Goal: Task Accomplishment & Management: Manage account settings

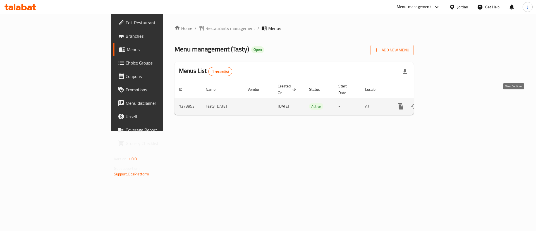
click at [443, 104] on icon "enhanced table" at bounding box center [440, 106] width 5 height 5
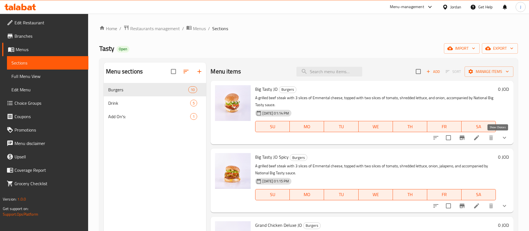
click at [501, 136] on icon "show more" at bounding box center [504, 137] width 7 height 7
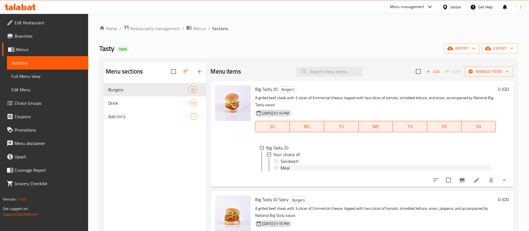
click at [289, 167] on span "Meal" at bounding box center [285, 167] width 9 height 7
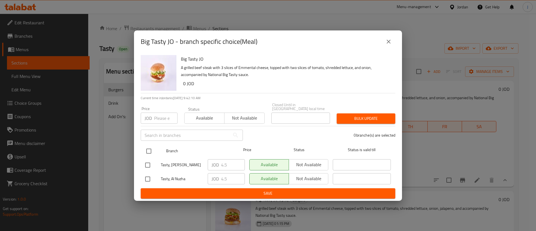
click at [150, 148] on input "checkbox" at bounding box center [149, 151] width 12 height 12
checkbox input "true"
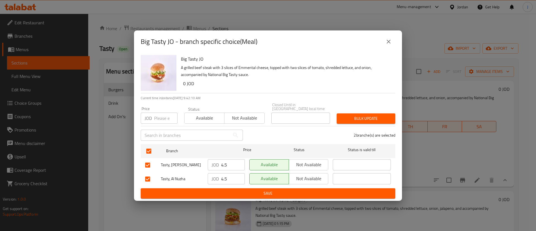
drag, startPoint x: 228, startPoint y: 163, endPoint x: 114, endPoint y: 165, distance: 114.1
click at [120, 165] on div "Big Tasty JO - branch specific choice(Meal) Big Tasty JO A grilled beef steak w…" at bounding box center [268, 115] width 536 height 231
type input "6"
drag, startPoint x: 229, startPoint y: 177, endPoint x: 178, endPoint y: 179, distance: 51.7
click at [151, 176] on div "Tasty, Al Nuzha JOD 4.5 ​ Available Not available ​" at bounding box center [268, 179] width 250 height 16
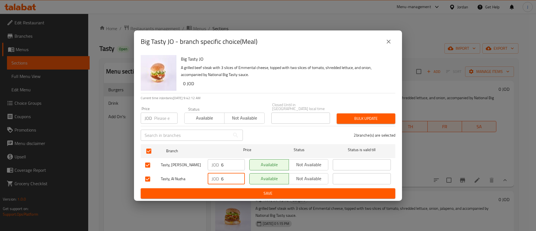
type input "6"
click at [253, 193] on span "Save" at bounding box center [267, 193] width 245 height 7
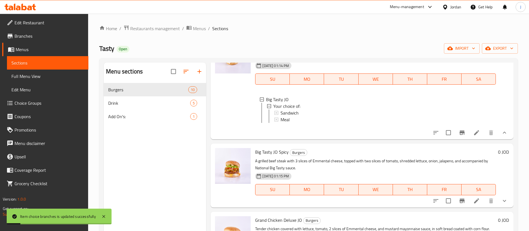
scroll to position [84, 0]
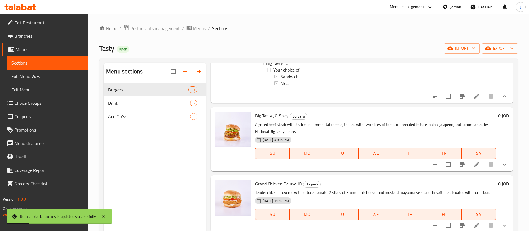
click at [501, 168] on icon "show more" at bounding box center [504, 164] width 7 height 7
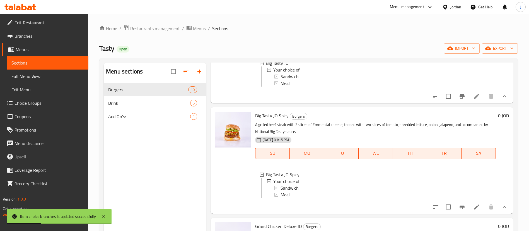
scroll to position [1, 0]
click at [286, 197] on span "Meal" at bounding box center [285, 193] width 9 height 7
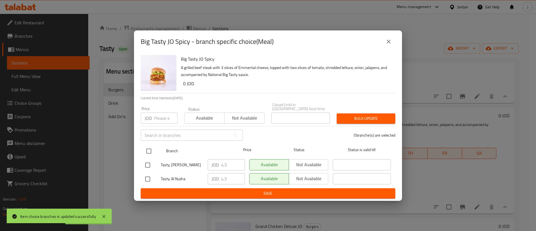
click at [148, 149] on input "checkbox" at bounding box center [149, 151] width 12 height 12
checkbox input "true"
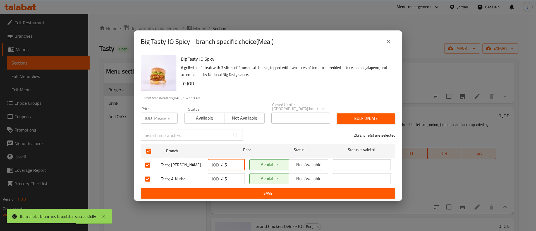
drag, startPoint x: 230, startPoint y: 163, endPoint x: 187, endPoint y: 170, distance: 43.9
click at [183, 170] on ul "Branch Price Status Status is valid till Tasty, Al Rawabi JOD 4.5 ​ Available N…" at bounding box center [268, 165] width 254 height 46
type input "6"
drag, startPoint x: 218, startPoint y: 178, endPoint x: 221, endPoint y: 187, distance: 8.7
click at [190, 179] on div "Tasty, Al Nuzha JOD 4.5 ​ Available Not available ​" at bounding box center [268, 179] width 250 height 16
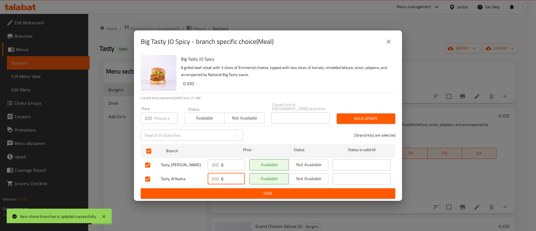
type input "6"
click at [228, 191] on span "Save" at bounding box center [267, 193] width 245 height 7
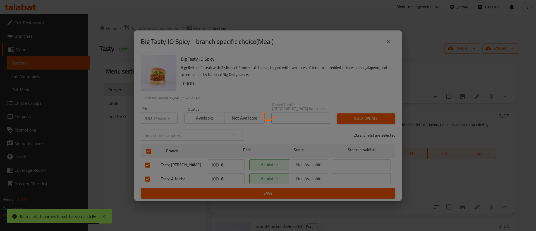
click at [519, 180] on div at bounding box center [268, 115] width 536 height 231
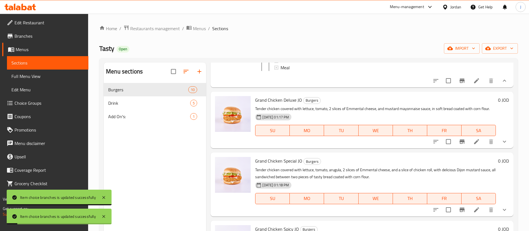
scroll to position [251, 0]
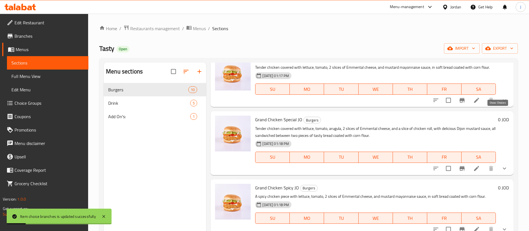
click at [501, 103] on icon "show more" at bounding box center [504, 100] width 7 height 7
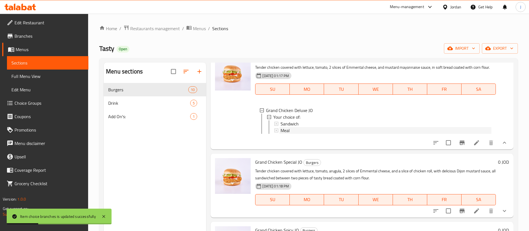
click at [284, 134] on span "Meal" at bounding box center [285, 130] width 9 height 7
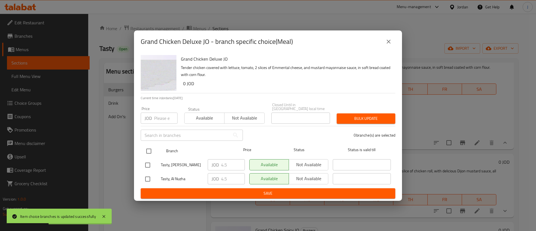
drag, startPoint x: 152, startPoint y: 149, endPoint x: 180, endPoint y: 153, distance: 28.2
click at [151, 149] on input "checkbox" at bounding box center [149, 151] width 12 height 12
checkbox input "true"
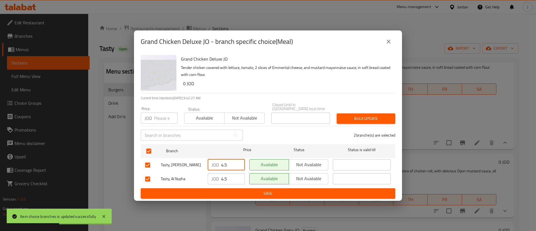
drag, startPoint x: 228, startPoint y: 162, endPoint x: 200, endPoint y: 167, distance: 28.9
click at [196, 166] on div "Tasty, [PERSON_NAME] JOD 4.5 ​ Available Not available ​" at bounding box center [268, 165] width 250 height 16
type input "6"
drag, startPoint x: 231, startPoint y: 178, endPoint x: 184, endPoint y: 179, distance: 47.7
click at [186, 179] on div "Tasty, Al Nuzha JOD 4.5 ​ Available Not available ​" at bounding box center [268, 179] width 250 height 16
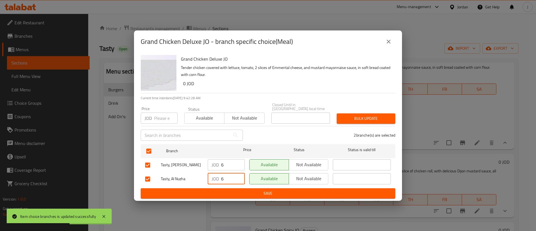
type input "6"
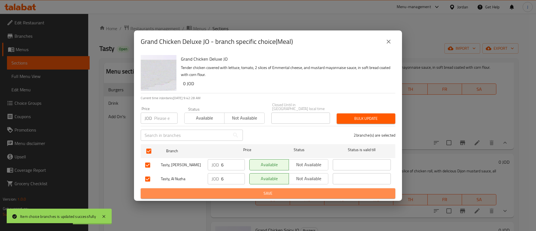
click at [209, 190] on span "Save" at bounding box center [267, 193] width 245 height 7
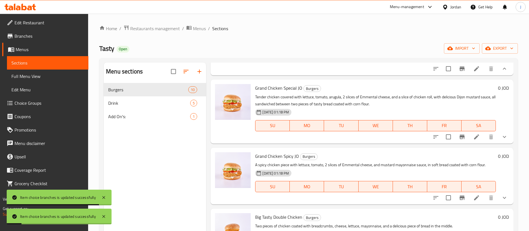
scroll to position [332, 0]
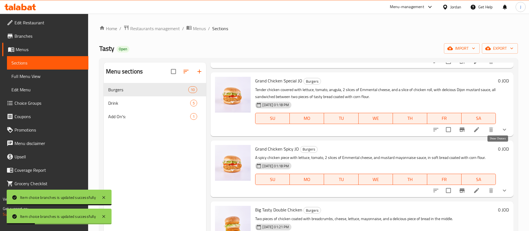
click at [501, 133] on icon "show more" at bounding box center [504, 129] width 7 height 7
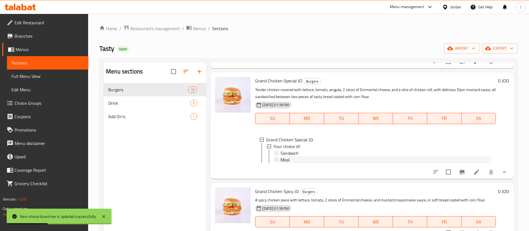
click at [288, 163] on span "Meal" at bounding box center [285, 159] width 9 height 7
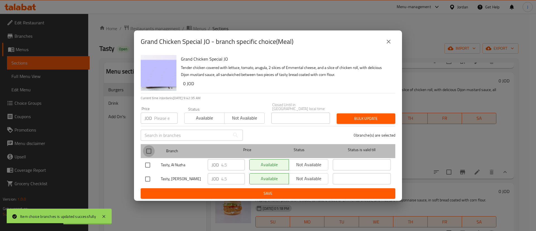
click at [151, 150] on input "checkbox" at bounding box center [149, 151] width 12 height 12
checkbox input "true"
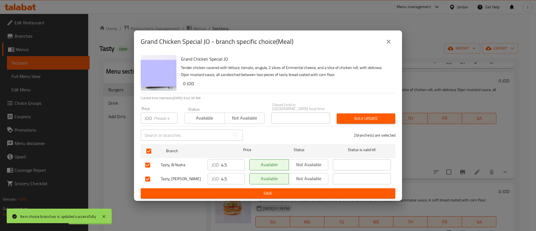
drag, startPoint x: 230, startPoint y: 163, endPoint x: 200, endPoint y: 169, distance: 30.7
click at [185, 169] on ul "Branch Price Status Status is valid till Tasty, Al Nuzha JOD 4.5 ​ Available No…" at bounding box center [268, 165] width 254 height 46
type input "6"
drag, startPoint x: 228, startPoint y: 177, endPoint x: 195, endPoint y: 180, distance: 32.8
click at [196, 180] on div "Tasty, [PERSON_NAME] JOD 4.5 ​ Available Not available ​" at bounding box center [268, 179] width 250 height 16
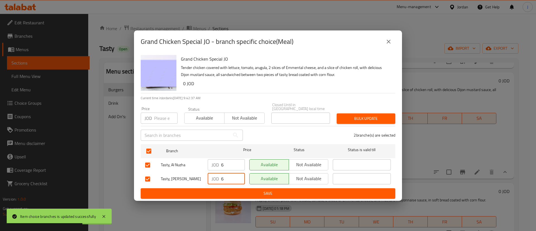
type input "6"
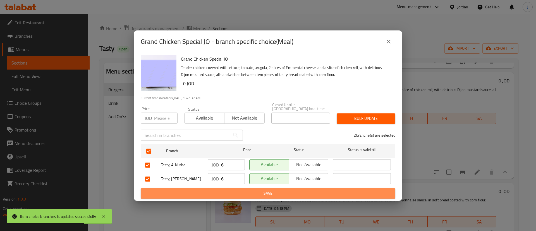
click at [227, 192] on span "Save" at bounding box center [267, 193] width 245 height 7
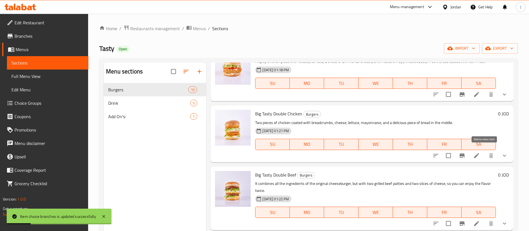
scroll to position [458, 0]
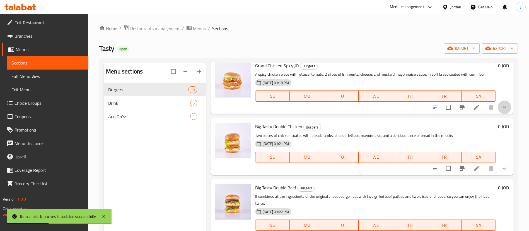
click at [500, 114] on button "show more" at bounding box center [504, 106] width 13 height 13
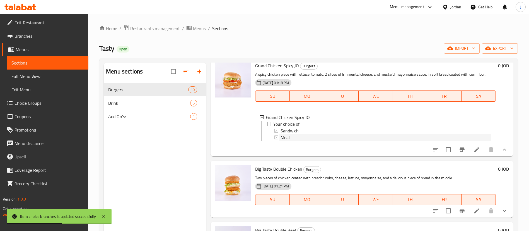
click at [285, 141] on span "Meal" at bounding box center [285, 137] width 9 height 7
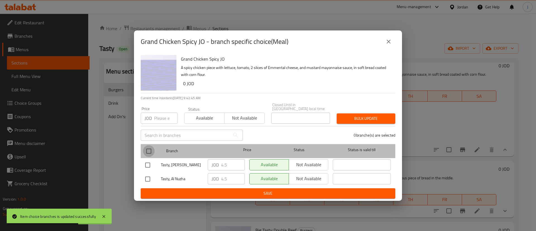
click at [149, 147] on input "checkbox" at bounding box center [149, 151] width 12 height 12
checkbox input "true"
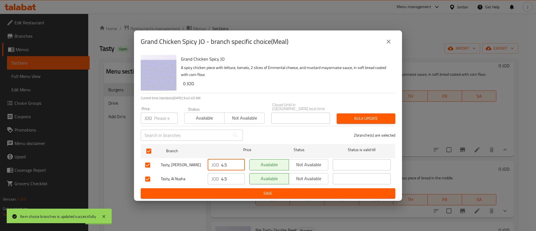
drag, startPoint x: 225, startPoint y: 162, endPoint x: 195, endPoint y: 167, distance: 30.2
click at [199, 166] on div "Tasty, [PERSON_NAME] JOD 4.5 ​ Available Not available ​" at bounding box center [268, 165] width 250 height 16
drag, startPoint x: 228, startPoint y: 161, endPoint x: 208, endPoint y: 174, distance: 24.2
click at [177, 166] on div "Tasty, [PERSON_NAME] JOD 65 ​ Available Not available ​" at bounding box center [268, 165] width 250 height 16
type input "6"
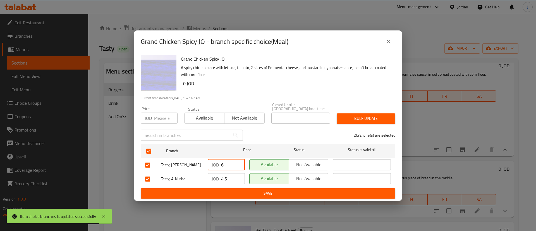
drag, startPoint x: 229, startPoint y: 180, endPoint x: 173, endPoint y: 189, distance: 57.1
click at [163, 188] on form "Branch Price Status Status is valid till Tasty, Al Rawabi JOD 6 ​ Available Not…" at bounding box center [268, 170] width 254 height 57
type input "6"
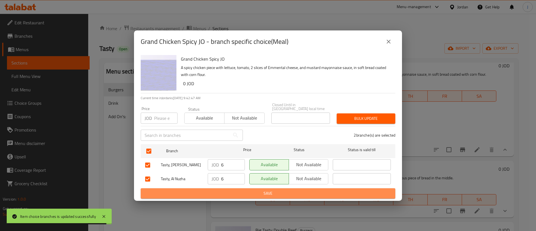
click at [226, 191] on span "Save" at bounding box center [267, 193] width 245 height 7
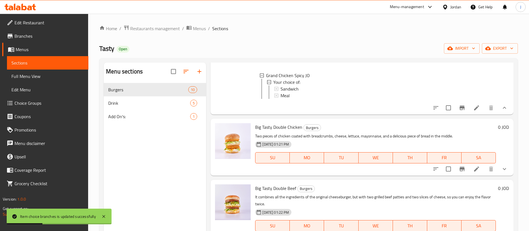
scroll to position [541, 0]
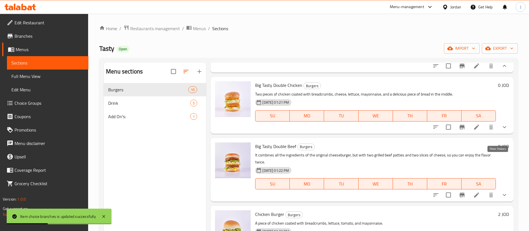
click at [501, 130] on icon "show more" at bounding box center [504, 127] width 7 height 7
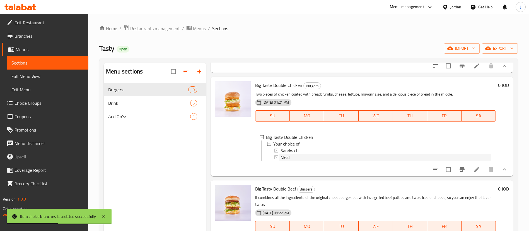
click at [294, 160] on div "Meal" at bounding box center [386, 157] width 211 height 7
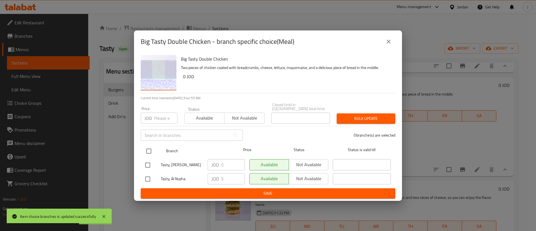
click at [150, 148] on input "checkbox" at bounding box center [149, 151] width 12 height 12
checkbox input "true"
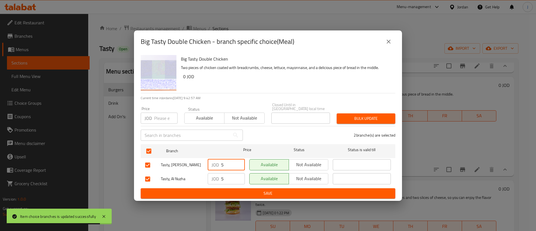
drag, startPoint x: 226, startPoint y: 165, endPoint x: 206, endPoint y: 167, distance: 20.2
click at [207, 166] on div "JOD 5 ​" at bounding box center [226, 165] width 42 height 16
type input "6"
drag, startPoint x: 225, startPoint y: 178, endPoint x: 209, endPoint y: 182, distance: 16.4
click at [204, 178] on div "Tasty, Al Nuzha JOD 5 ​ Available Not available ​" at bounding box center [268, 179] width 250 height 16
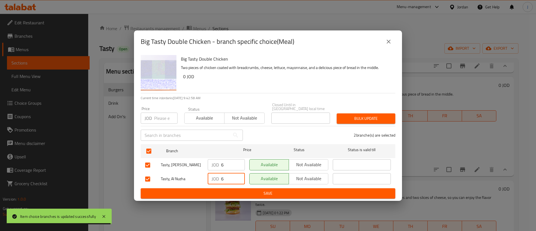
type input "6"
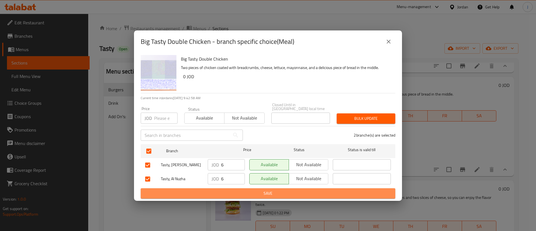
click at [221, 190] on span "Save" at bounding box center [267, 193] width 245 height 7
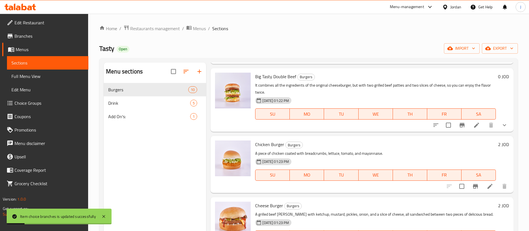
scroll to position [667, 0]
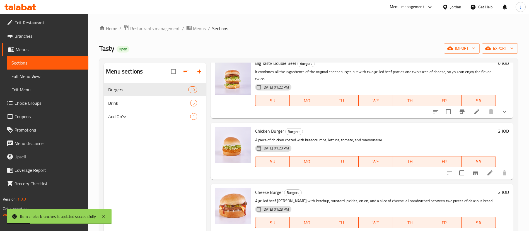
click at [501, 115] on icon "show more" at bounding box center [504, 111] width 7 height 7
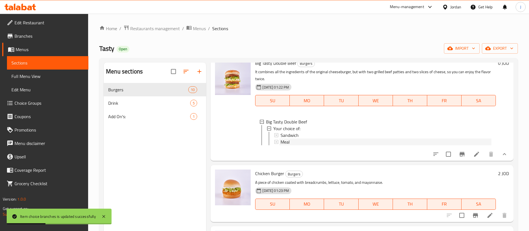
click at [287, 145] on span "Meal" at bounding box center [285, 141] width 9 height 7
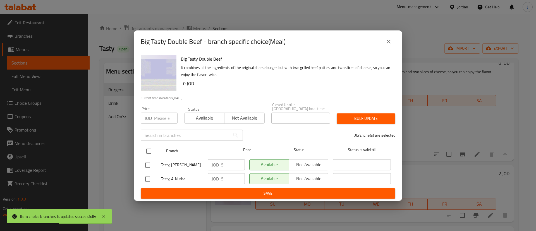
click at [148, 148] on input "checkbox" at bounding box center [149, 151] width 12 height 12
checkbox input "true"
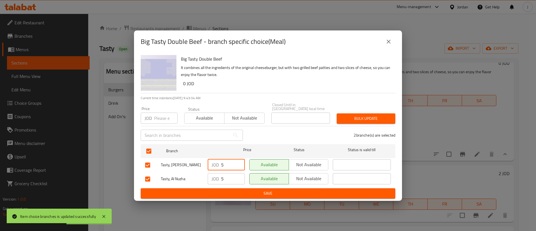
drag, startPoint x: 225, startPoint y: 166, endPoint x: 216, endPoint y: 171, distance: 10.1
click at [208, 167] on div "JOD 5 ​" at bounding box center [226, 164] width 37 height 11
type input "6"
drag, startPoint x: 226, startPoint y: 177, endPoint x: 196, endPoint y: 185, distance: 30.9
click at [199, 184] on div "Tasty, Al Nuzha JOD 5 ​ Available Not available ​" at bounding box center [268, 179] width 250 height 16
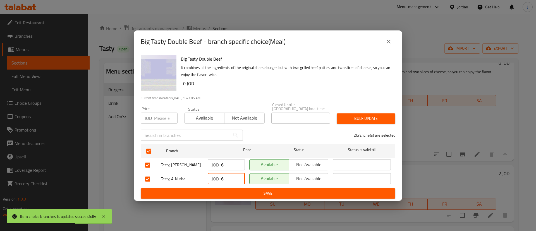
type input "6"
click at [220, 192] on span "Save" at bounding box center [267, 193] width 245 height 7
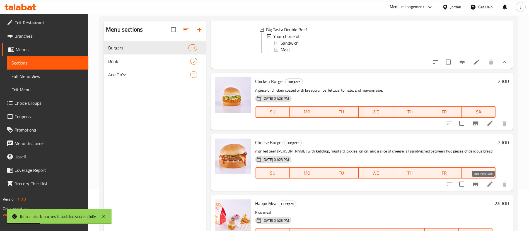
scroll to position [78, 0]
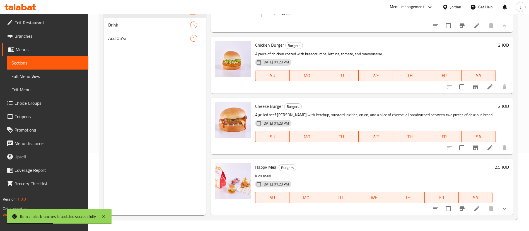
click at [501, 206] on icon "show more" at bounding box center [504, 208] width 7 height 7
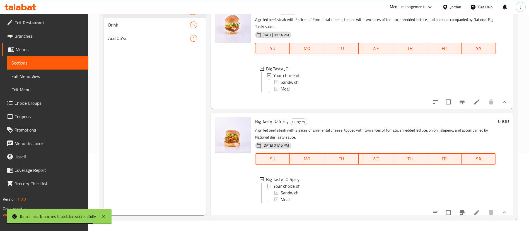
scroll to position [0, 0]
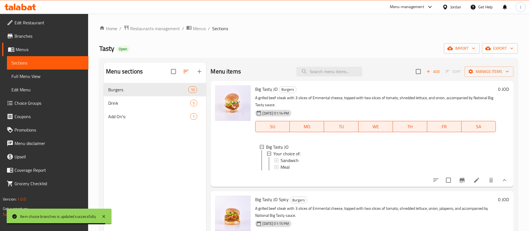
click at [31, 42] on link "Branches" at bounding box center [45, 35] width 86 height 13
